Goal: Check status: Check status

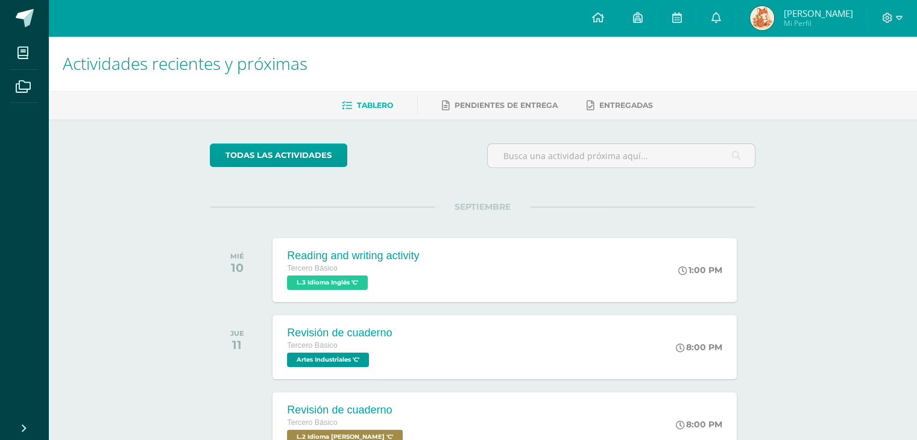
click at [782, 29] on span "[PERSON_NAME] Mi Perfil" at bounding box center [800, 18] width 107 height 24
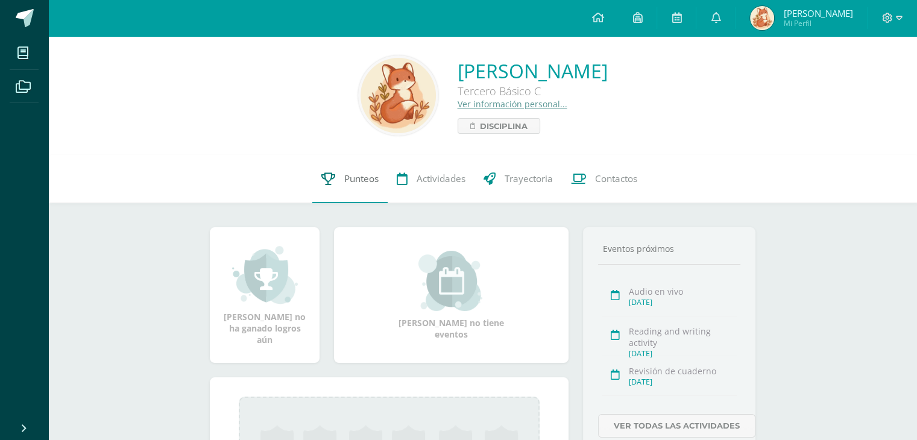
click at [365, 185] on span "Punteos" at bounding box center [361, 178] width 34 height 13
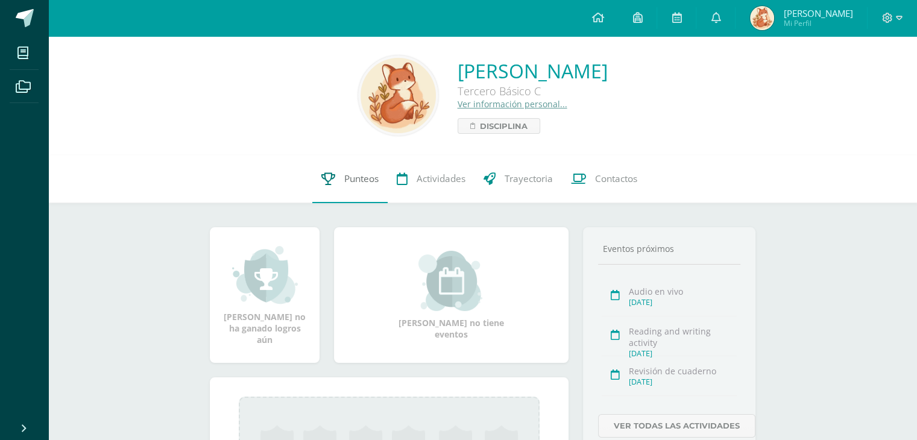
click at [365, 185] on span "Punteos" at bounding box center [361, 178] width 34 height 13
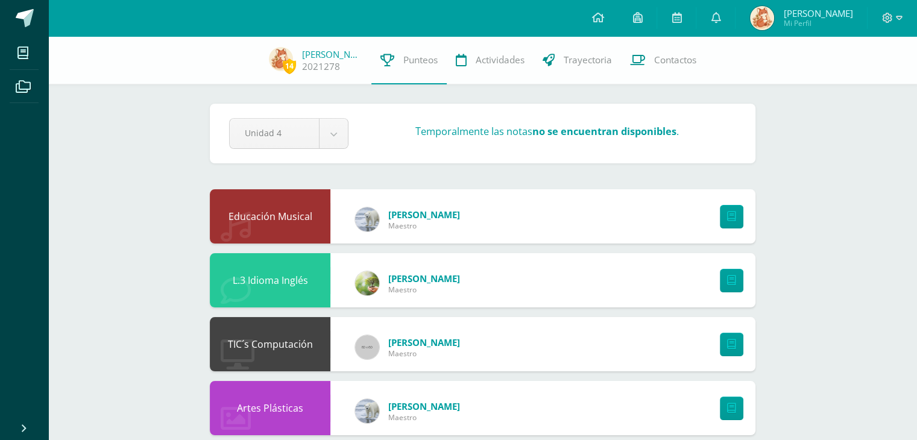
click at [617, 124] on div "Unidad 4 Unidad 1 Unidad 2 Unidad 3 Unidad 4 Temporalmente las notas no se encu…" at bounding box center [482, 133] width 516 height 31
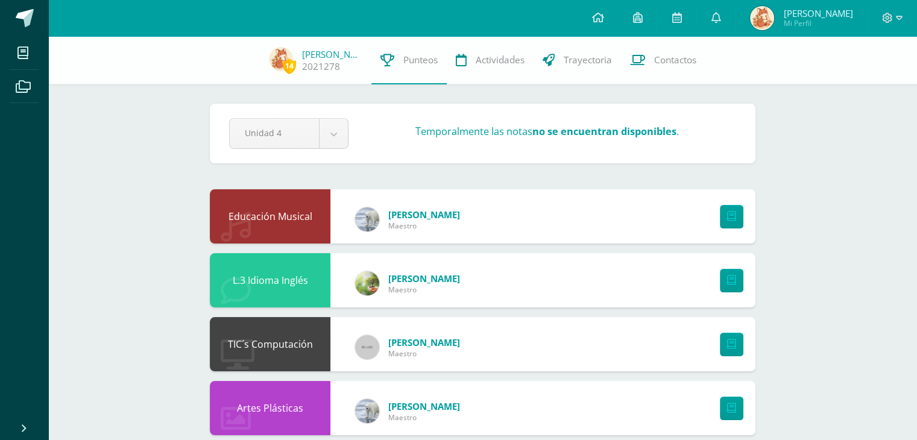
click at [617, 124] on div "Unidad 4 Unidad 1 Unidad 2 Unidad 3 Unidad 4 Temporalmente las notas no se encu…" at bounding box center [482, 133] width 516 height 31
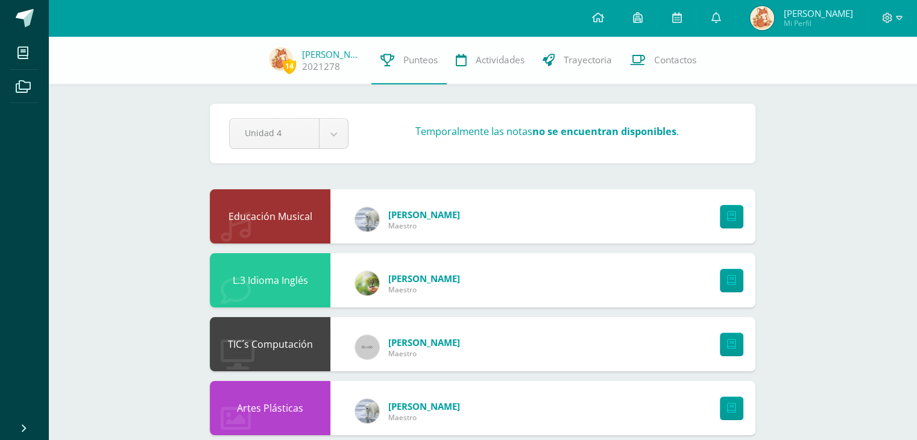
click at [617, 124] on div "Unidad 4 Unidad 1 Unidad 2 Unidad 3 Unidad 4 Temporalmente las notas no se encu…" at bounding box center [482, 133] width 516 height 31
drag, startPoint x: 617, startPoint y: 124, endPoint x: 607, endPoint y: 194, distance: 71.2
